Goal: Check status: Check status

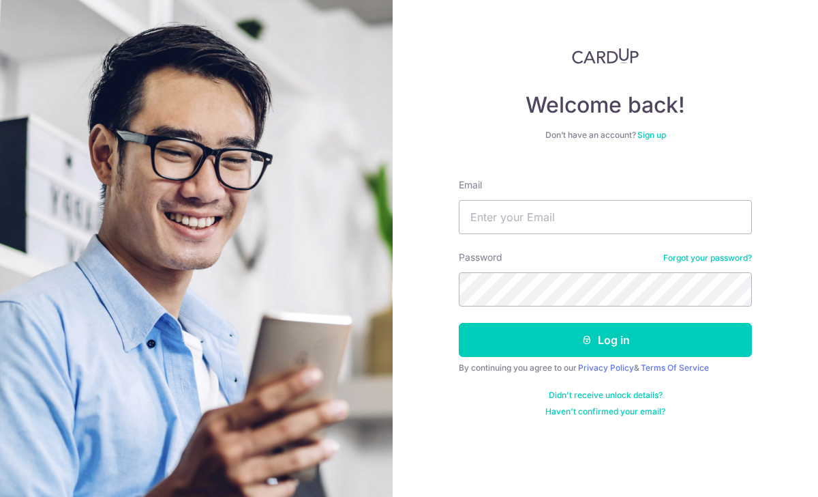
type input "[EMAIL_ADDRESS][DOMAIN_NAME]"
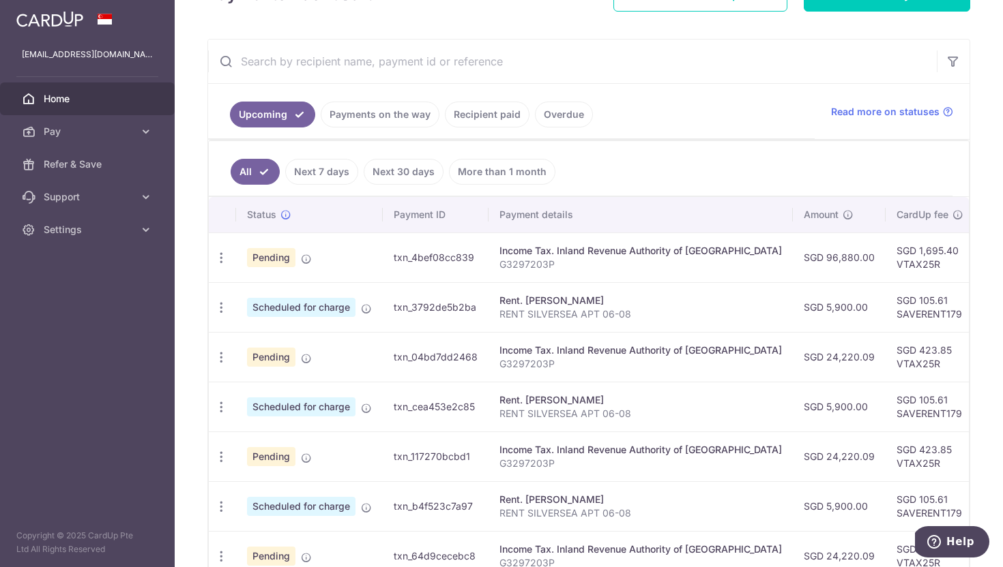
scroll to position [0, 314]
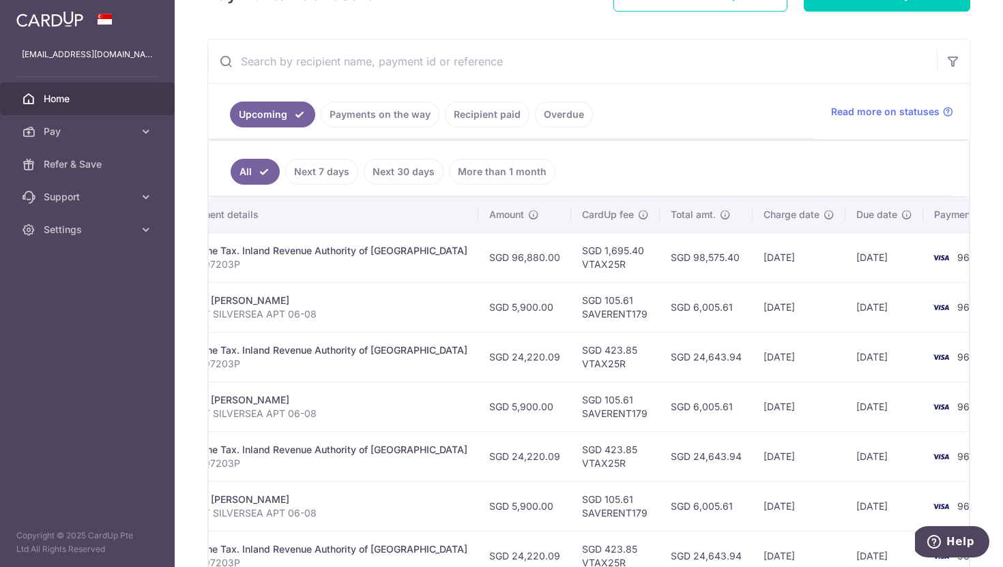
click at [361, 119] on link "Payments on the way" at bounding box center [380, 115] width 119 height 26
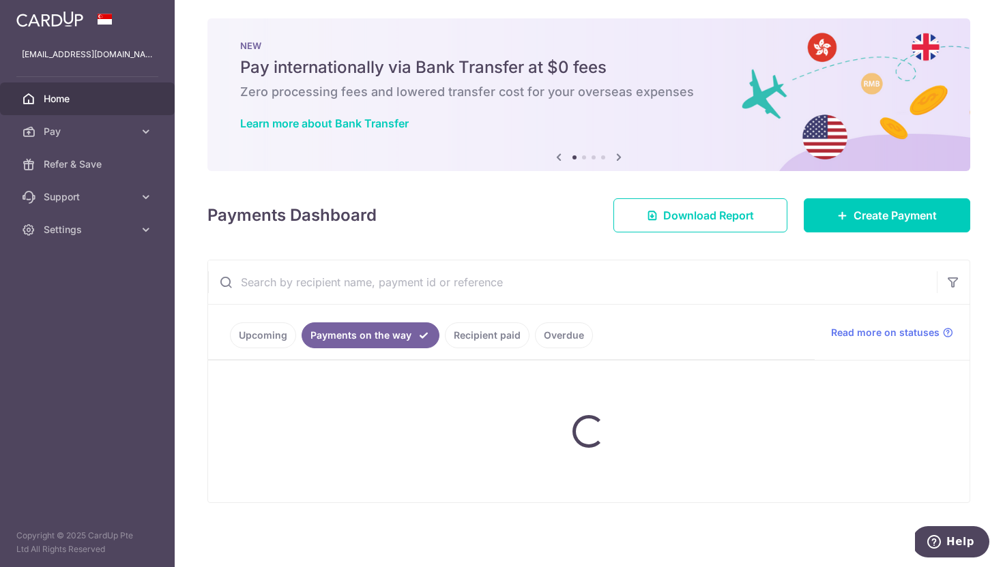
scroll to position [0, 0]
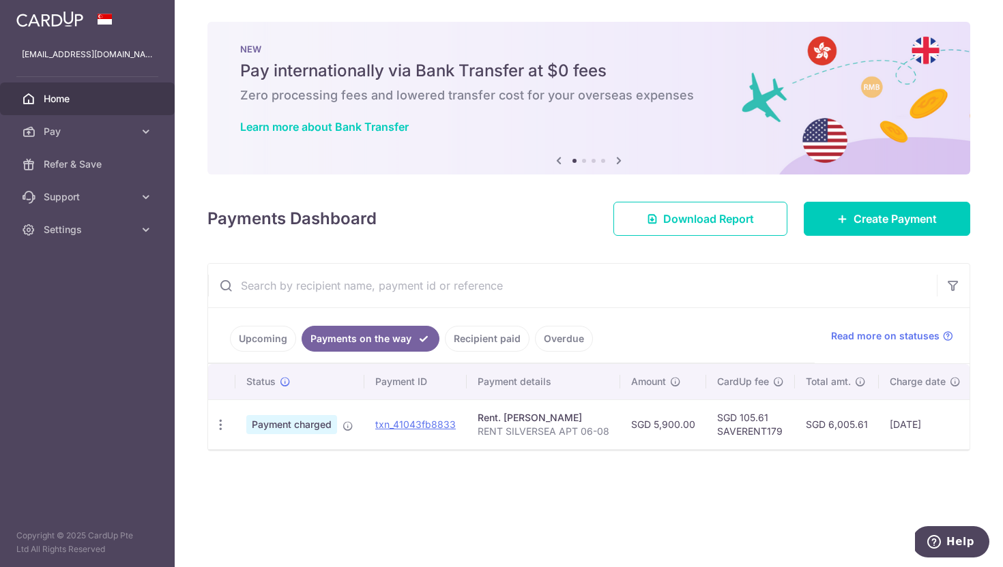
click at [256, 346] on link "Upcoming" at bounding box center [263, 339] width 66 height 26
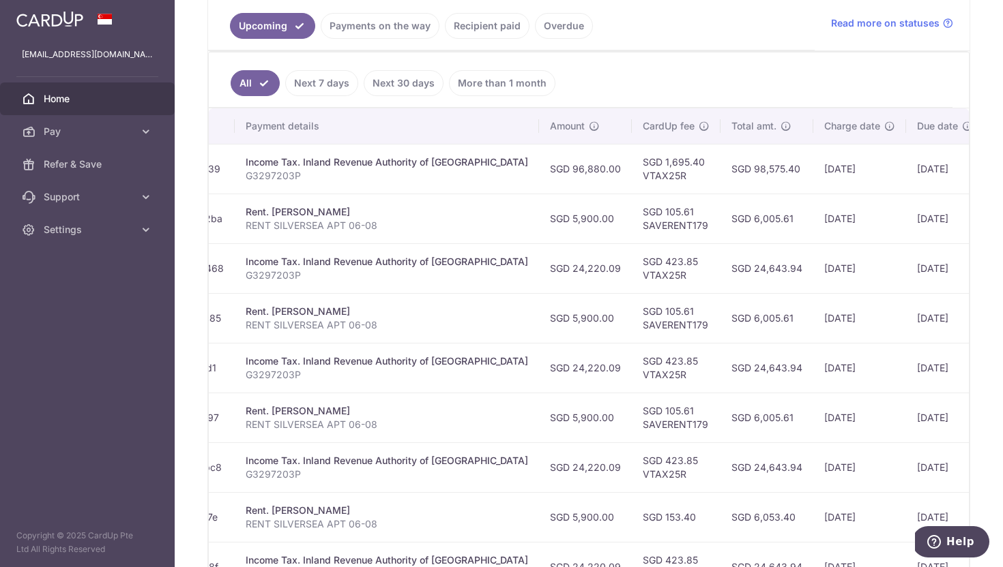
scroll to position [0, 314]
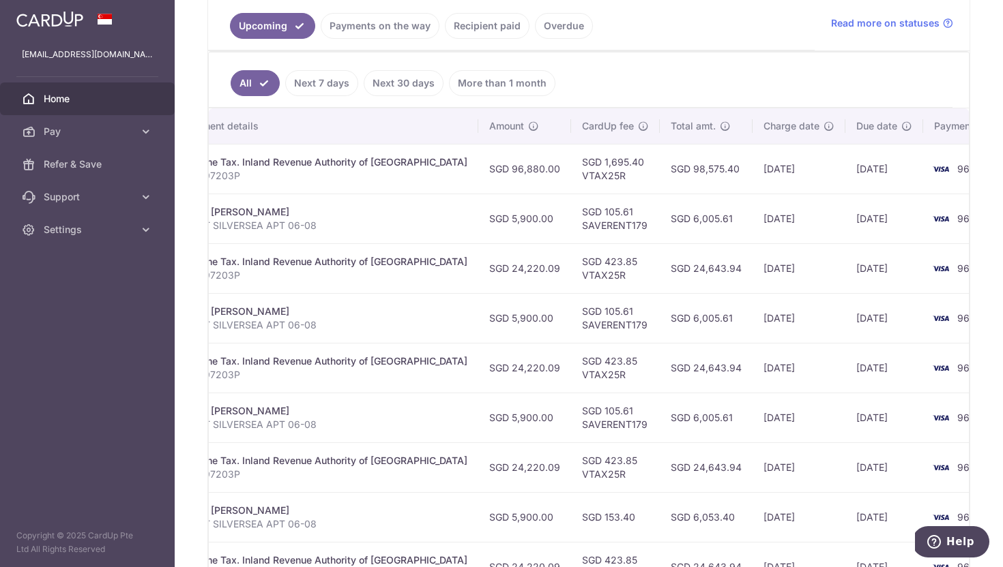
drag, startPoint x: 641, startPoint y: 171, endPoint x: 683, endPoint y: 171, distance: 42.3
click at [683, 171] on td "SGD 98,575.40" at bounding box center [706, 169] width 93 height 50
click at [660, 179] on td "SGD 98,575.40" at bounding box center [706, 169] width 93 height 50
drag, startPoint x: 642, startPoint y: 168, endPoint x: 686, endPoint y: 168, distance: 43.6
click at [686, 168] on td "SGD 98,575.40" at bounding box center [706, 169] width 93 height 50
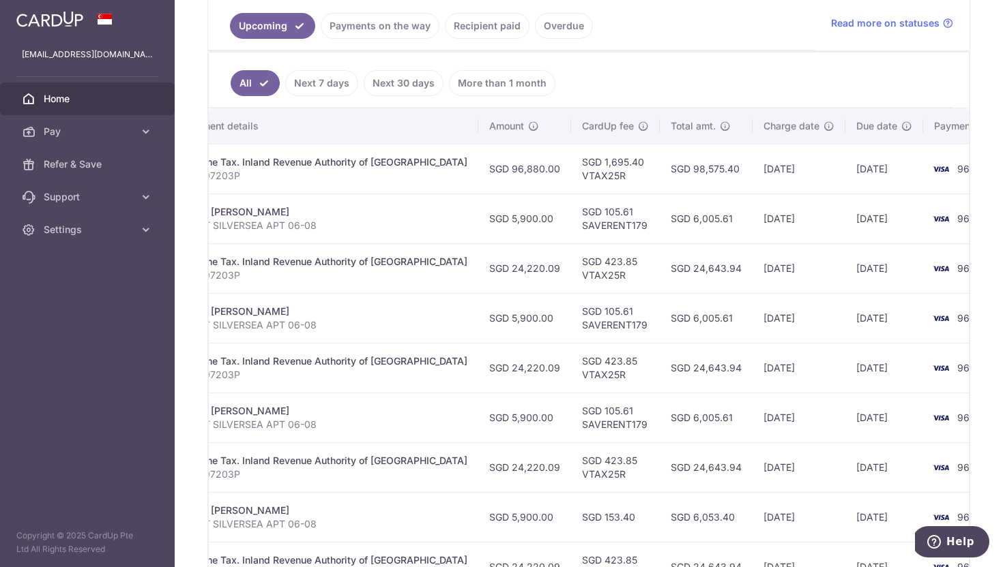
copy td "98,575.40"
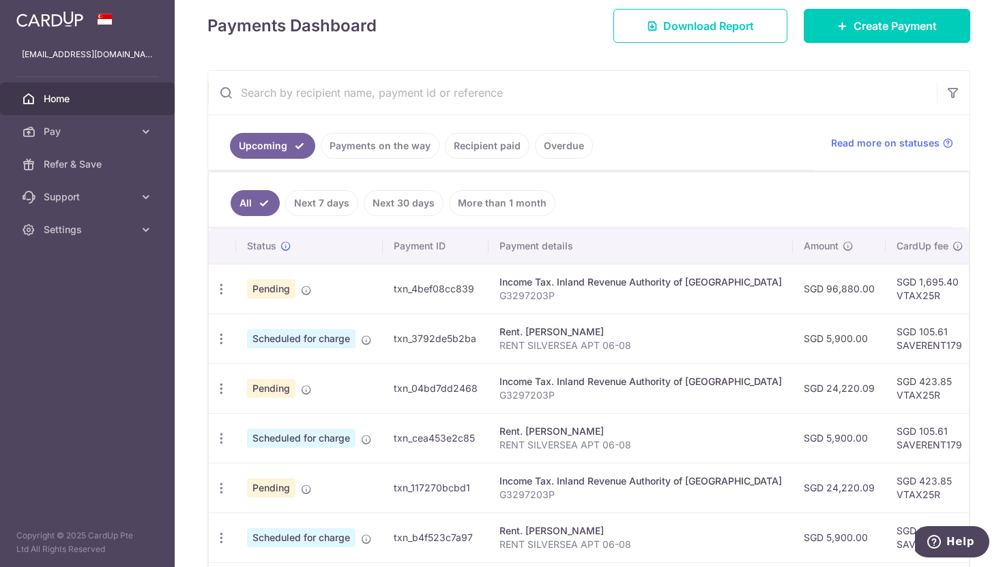
scroll to position [153, 0]
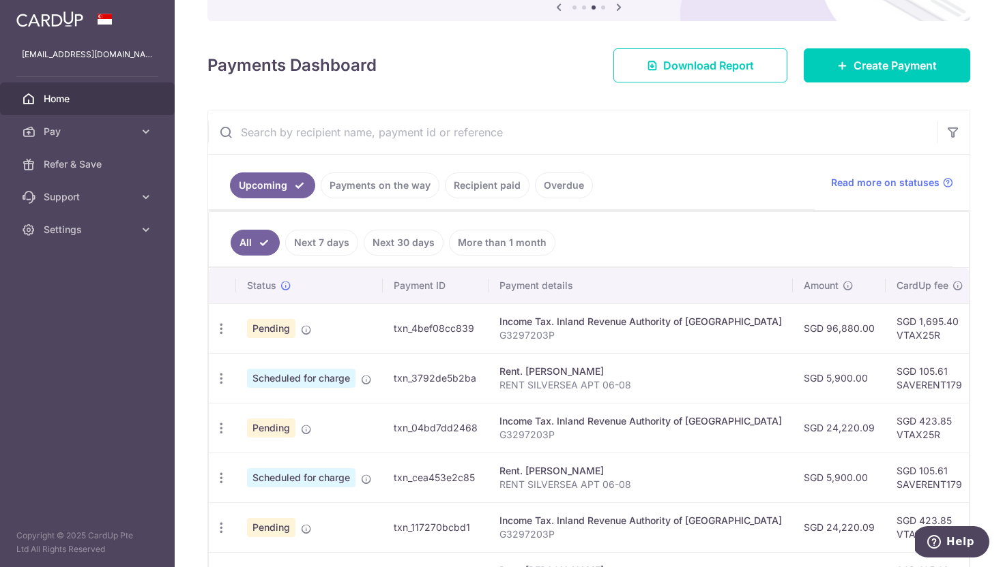
drag, startPoint x: 775, startPoint y: 329, endPoint x: 822, endPoint y: 328, distance: 46.4
click at [822, 328] on td "SGD 96,880.00" at bounding box center [839, 329] width 93 height 50
copy td "96,880.00"
